Goal: Task Accomplishment & Management: Manage account settings

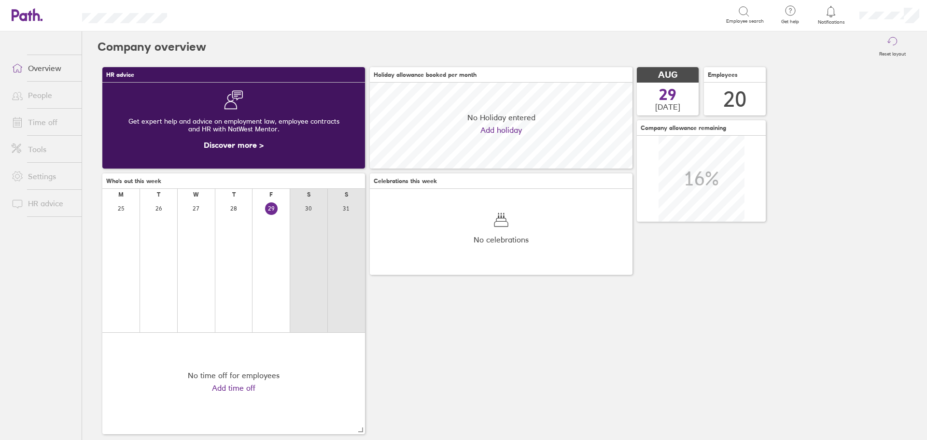
scroll to position [86, 263]
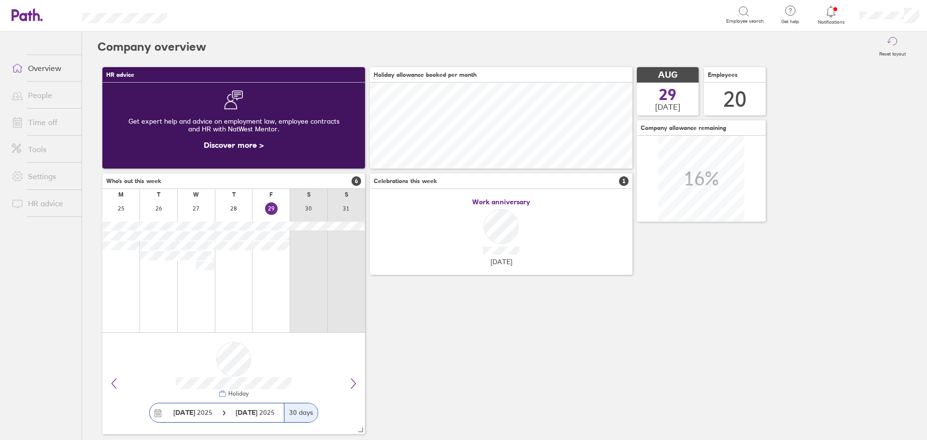
click at [835, 13] on icon at bounding box center [831, 12] width 12 height 12
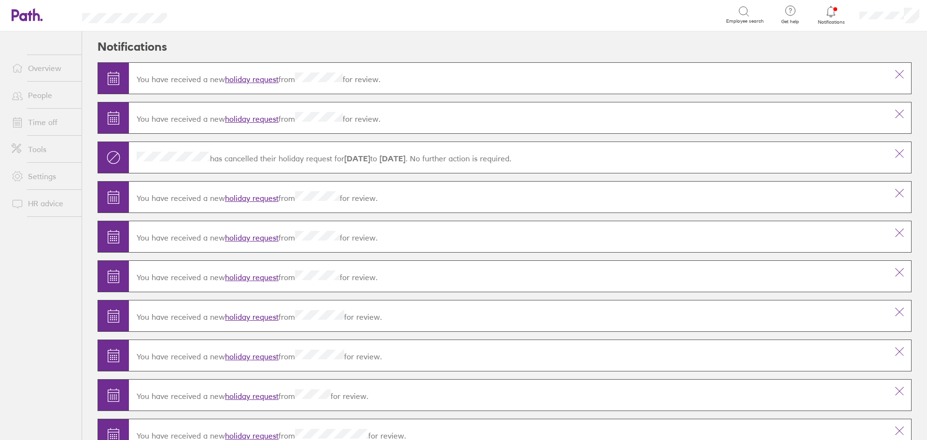
click at [259, 77] on link "holiday request" at bounding box center [252, 79] width 54 height 10
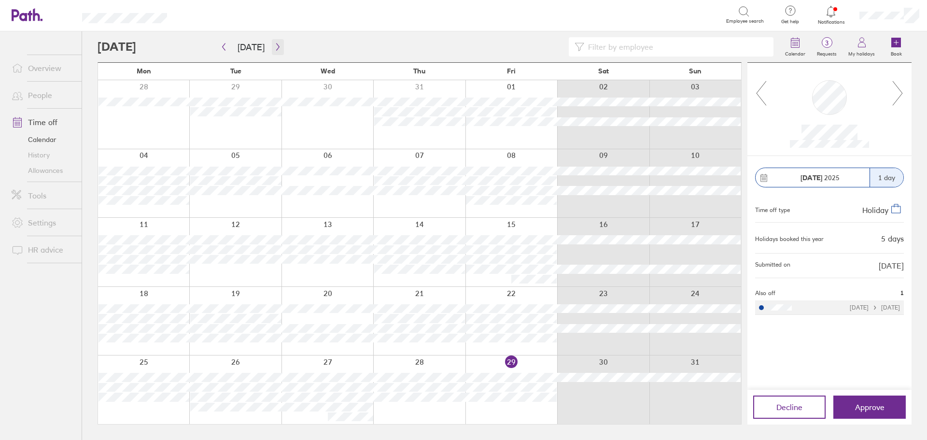
click at [274, 46] on icon "button" at bounding box center [277, 47] width 7 height 8
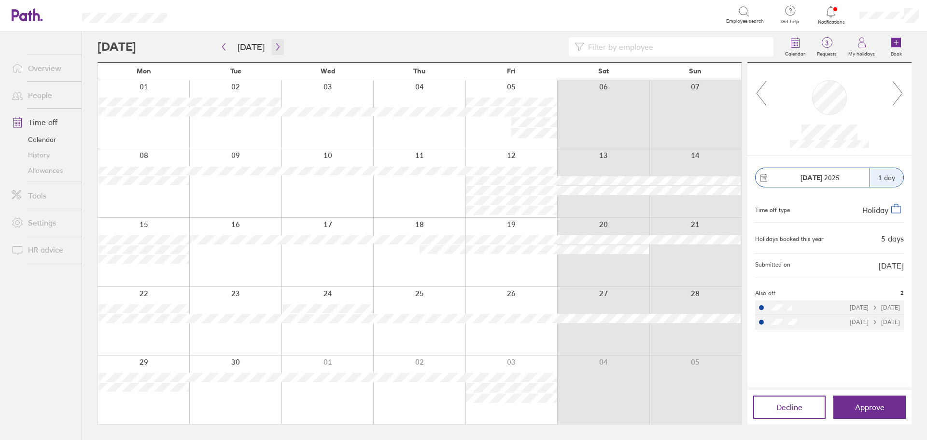
click at [274, 46] on icon "button" at bounding box center [277, 47] width 7 height 8
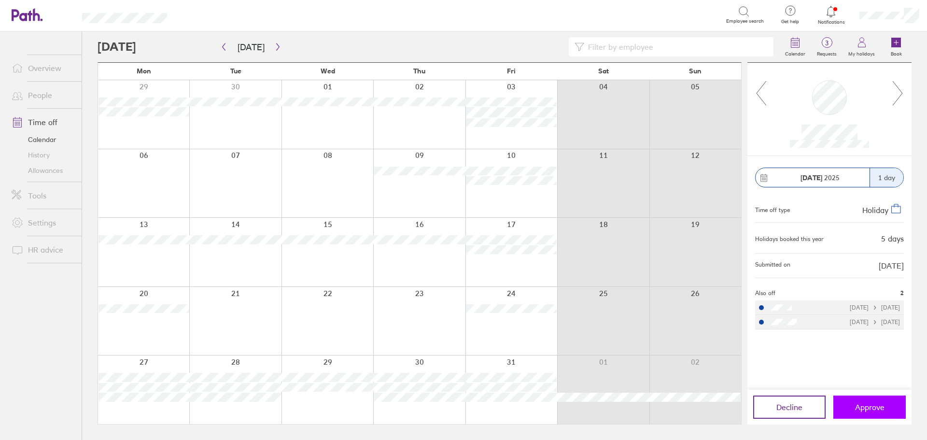
click at [865, 403] on span "Approve" at bounding box center [869, 406] width 29 height 9
click at [224, 46] on icon "button" at bounding box center [223, 47] width 7 height 8
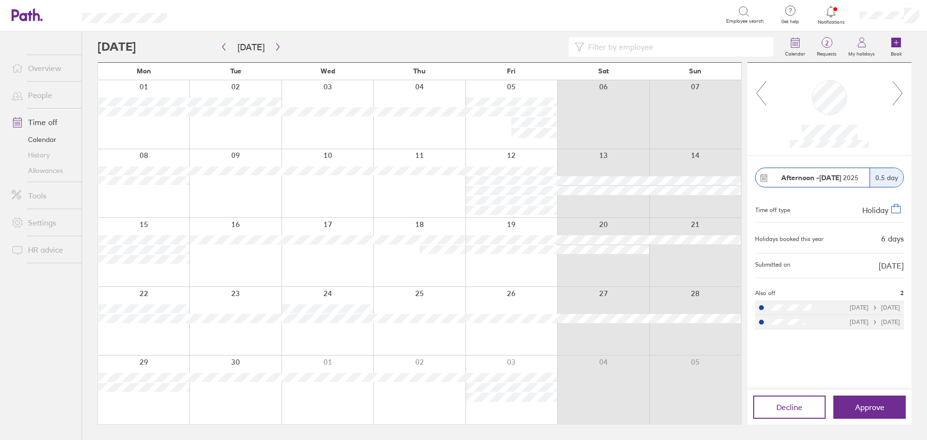
drag, startPoint x: 884, startPoint y: 408, endPoint x: 902, endPoint y: 425, distance: 24.6
click at [884, 408] on button "Approve" at bounding box center [869, 406] width 72 height 23
click at [782, 404] on span "Decline" at bounding box center [789, 406] width 26 height 9
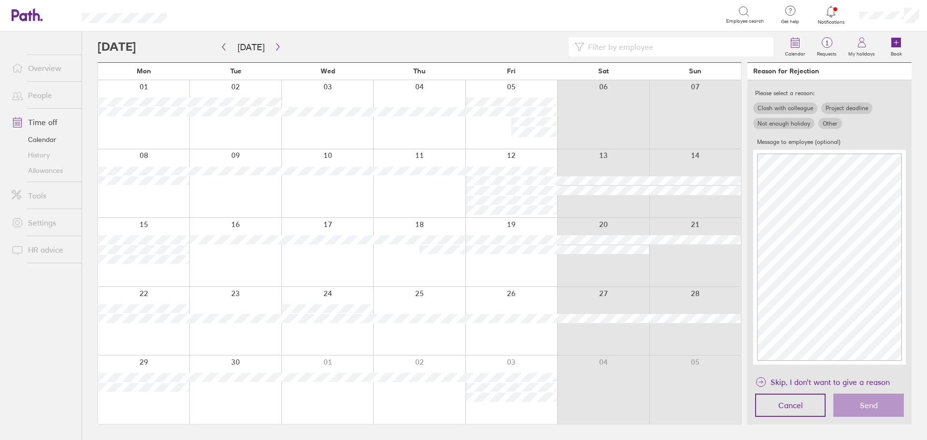
click at [796, 103] on label "Clash with colleague" at bounding box center [785, 108] width 64 height 12
click at [0, 0] on input "Clash with colleague" at bounding box center [0, 0] width 0 height 0
click at [871, 408] on span "Send" at bounding box center [868, 405] width 18 height 9
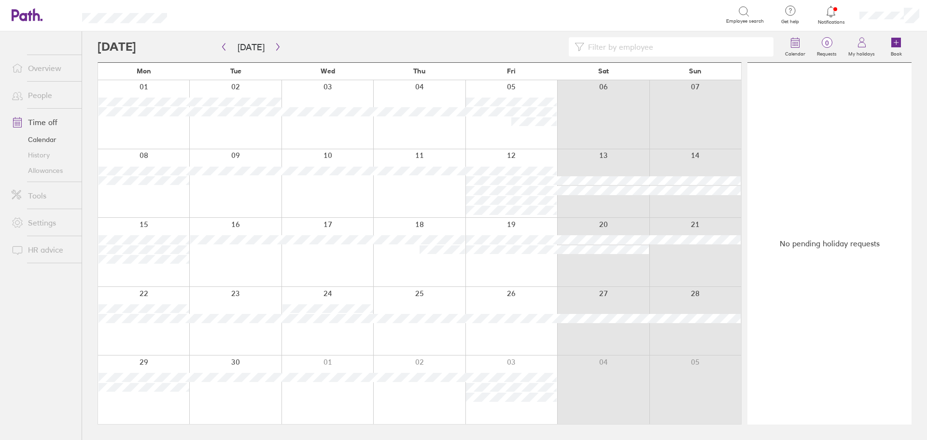
click at [834, 15] on icon at bounding box center [831, 11] width 8 height 11
